Goal: Task Accomplishment & Management: Manage account settings

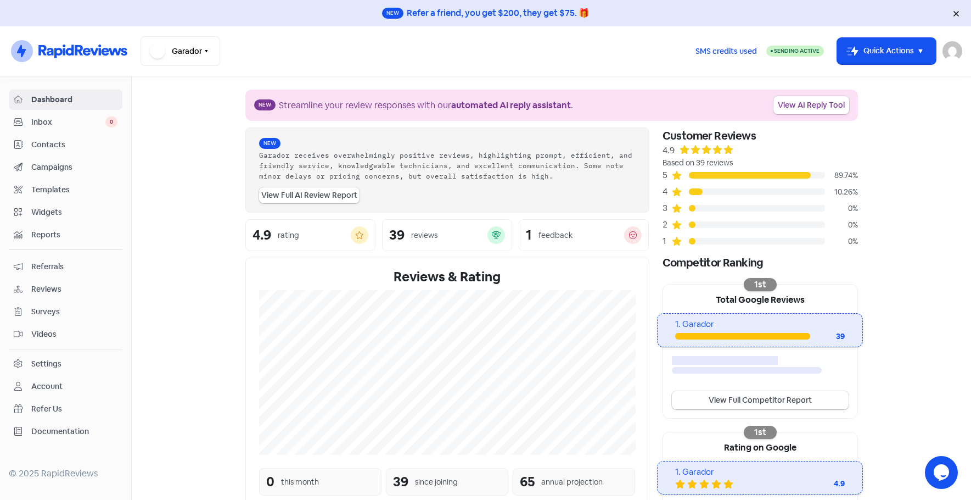
click at [54, 284] on span "Reviews" at bounding box center [74, 289] width 86 height 12
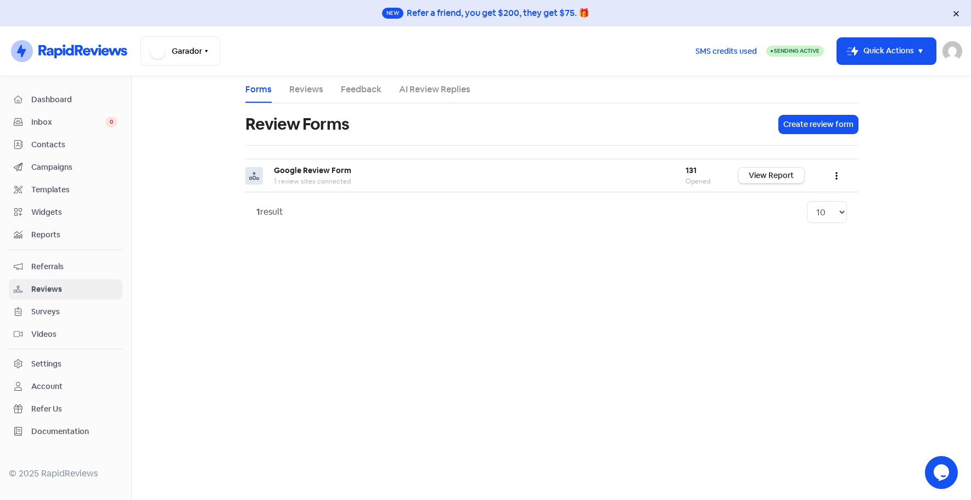
click at [314, 92] on link "Reviews" at bounding box center [306, 89] width 34 height 13
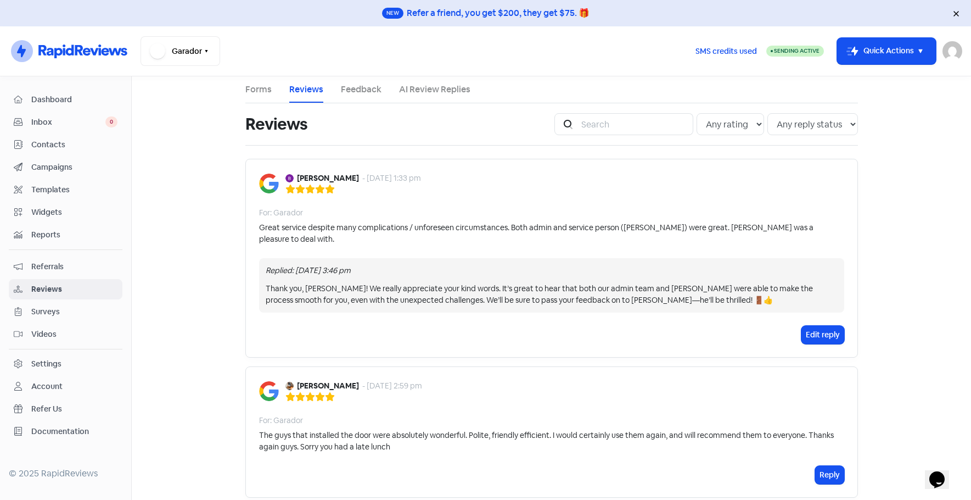
click at [245, 42] on div "Garador Switch Business All businesses Ruahine Property Works Ltd" at bounding box center [414, 51] width 546 height 30
